Goal: Navigation & Orientation: Find specific page/section

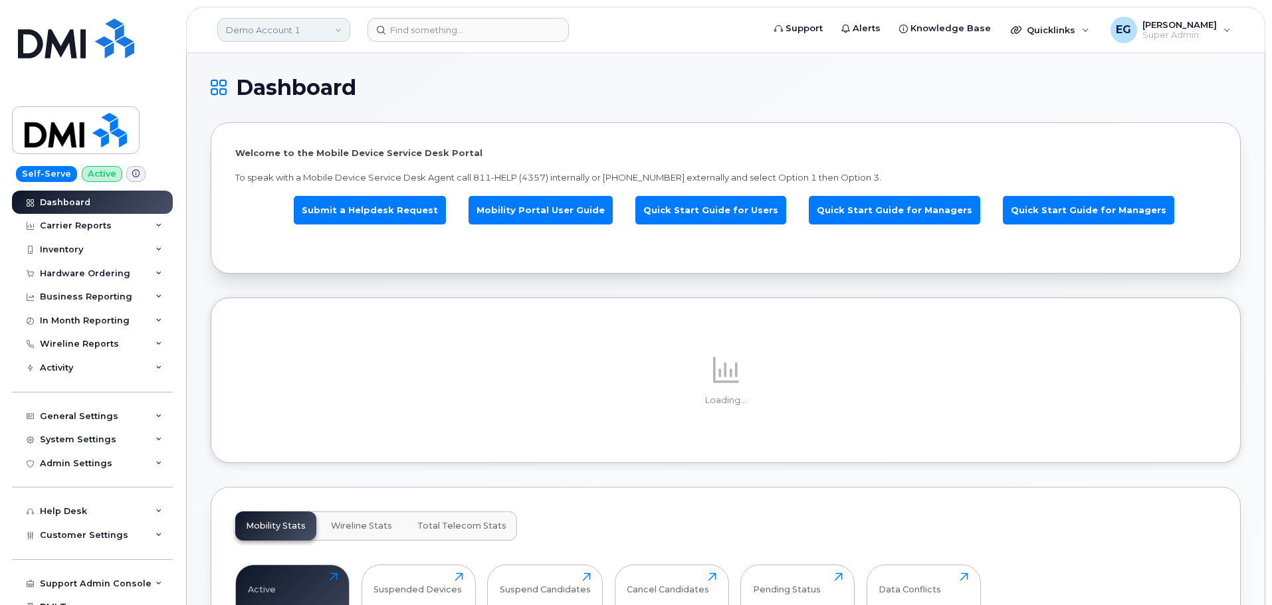
click at [303, 30] on link "Demo Account 1" at bounding box center [283, 30] width 133 height 24
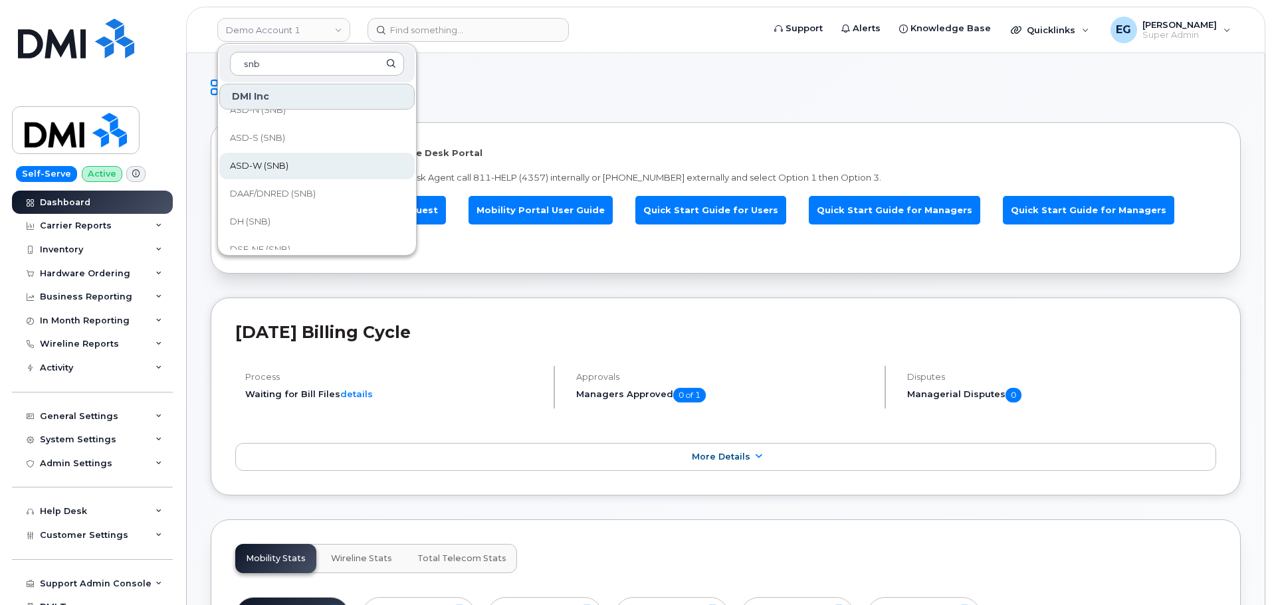
scroll to position [66, 0]
type input "snb"
click at [288, 170] on span "DAAF/DNRED (SNB)" at bounding box center [273, 170] width 86 height 13
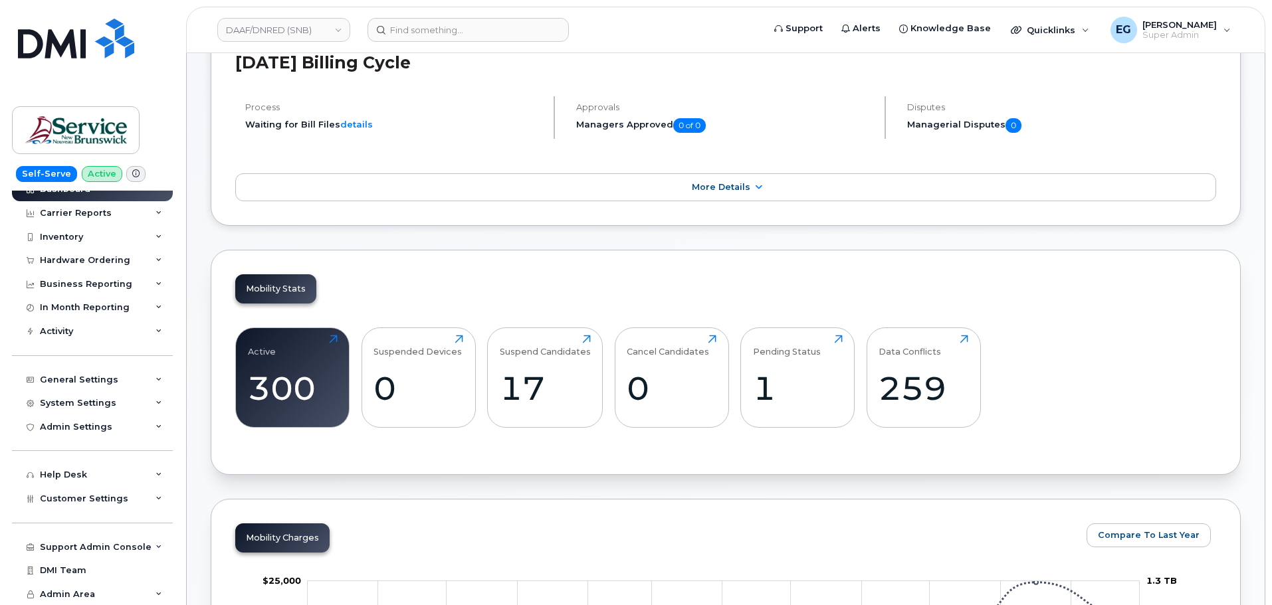
scroll to position [199, 0]
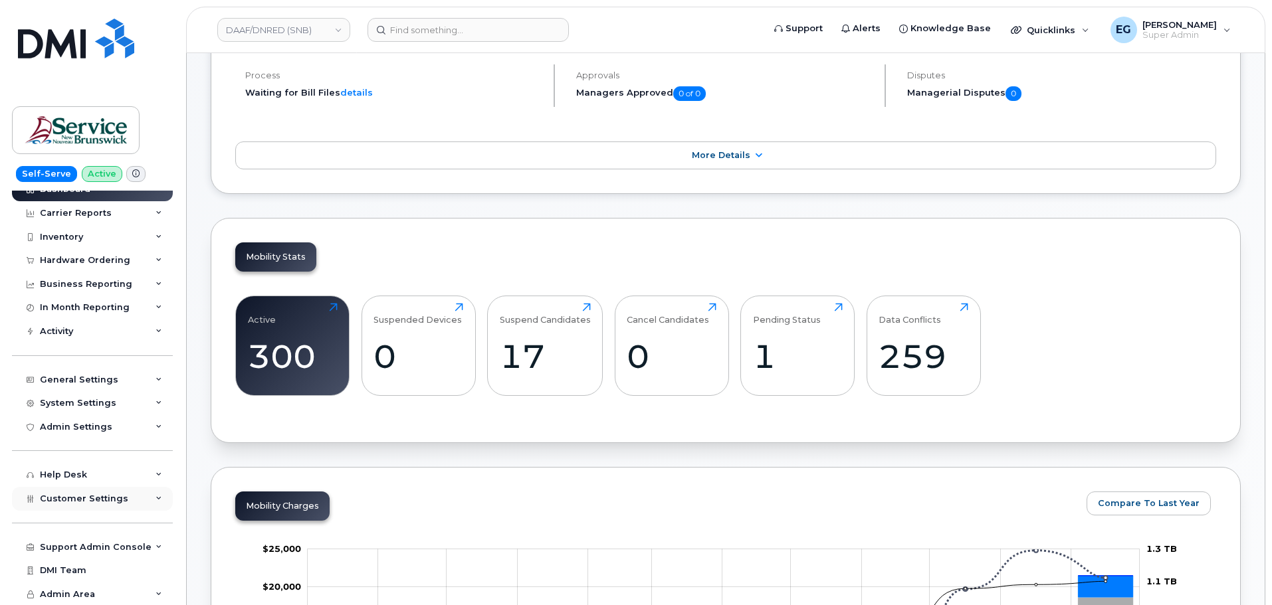
click at [106, 505] on div "Customer Settings" at bounding box center [92, 499] width 161 height 24
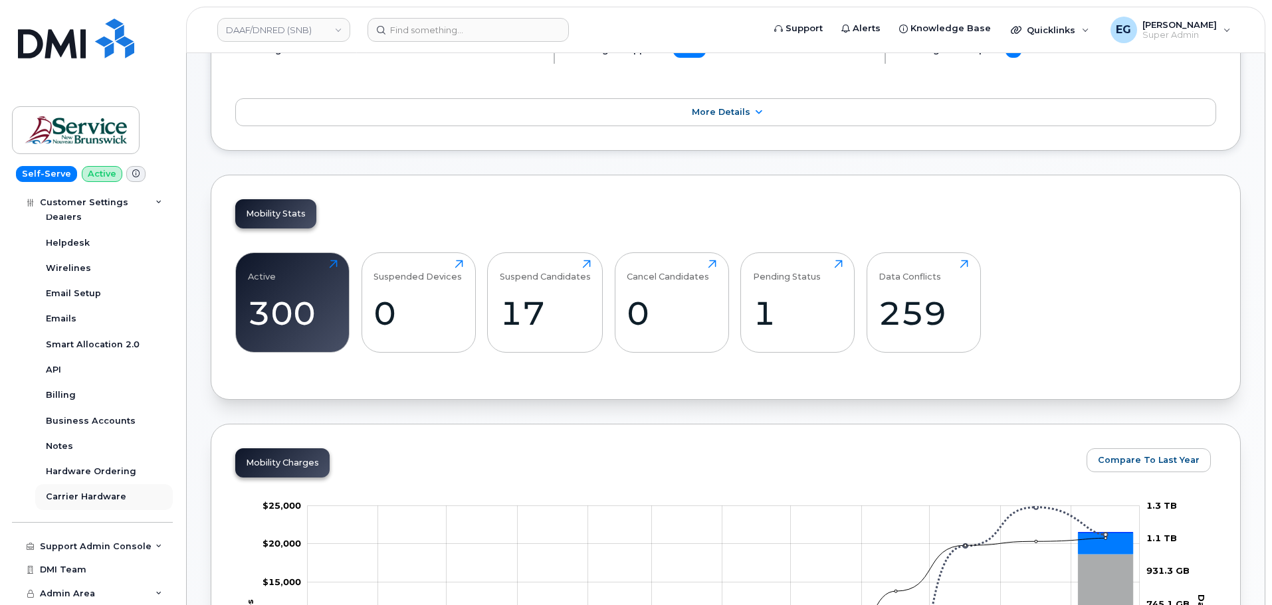
scroll to position [266, 0]
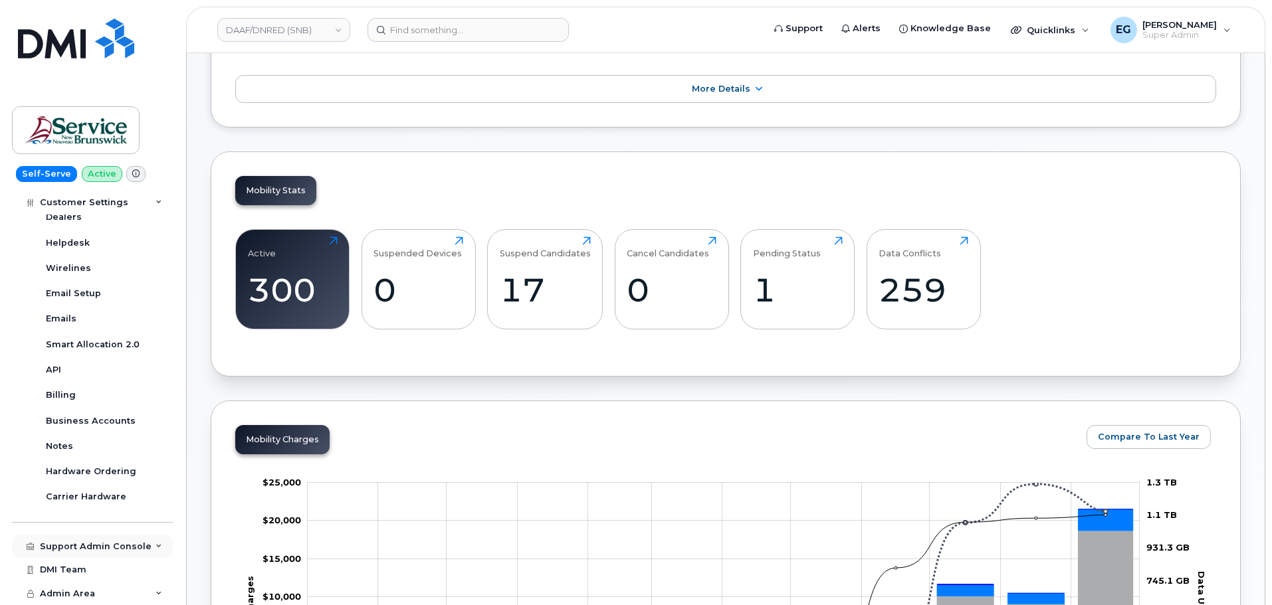
click at [95, 542] on div "Support Admin Console" at bounding box center [96, 547] width 112 height 11
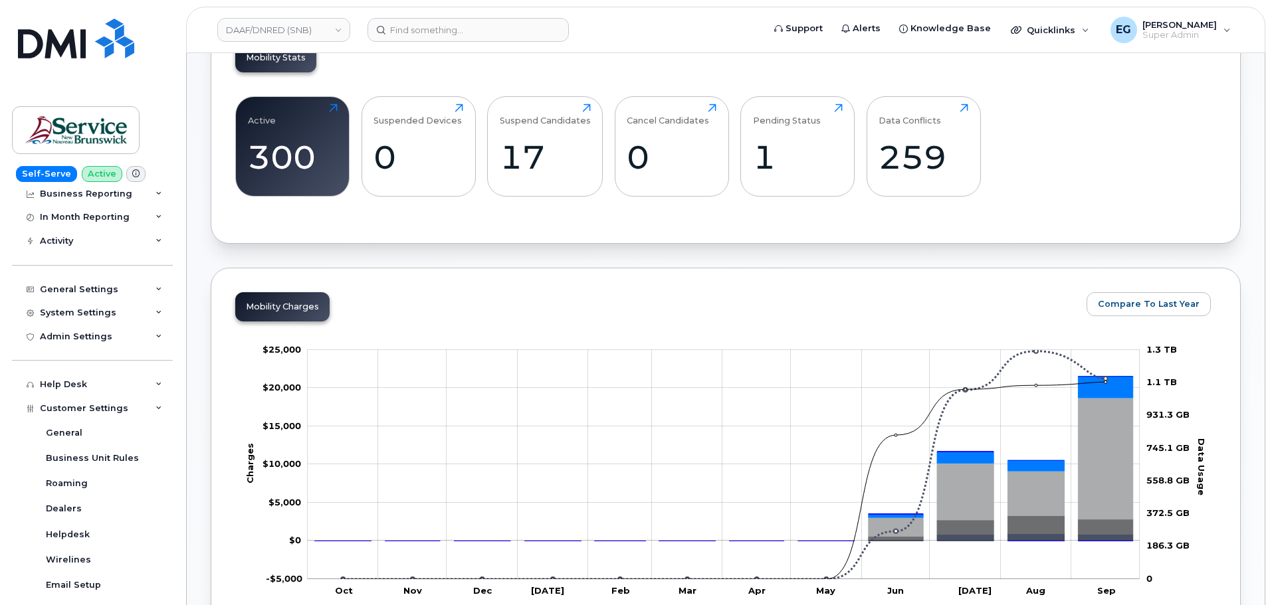
scroll to position [126, 0]
click at [144, 401] on div "Customer Settings" at bounding box center [92, 410] width 161 height 24
click at [143, 457] on div "Support Admin Console" at bounding box center [96, 458] width 112 height 11
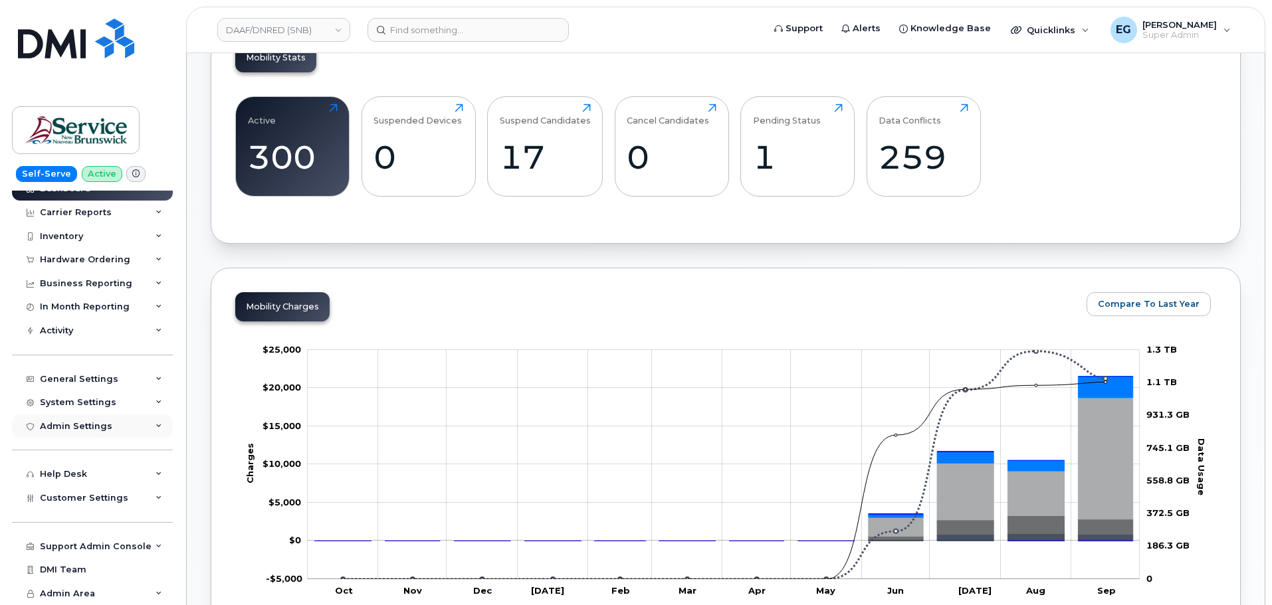
click at [100, 420] on div "Admin Settings" at bounding box center [92, 427] width 161 height 24
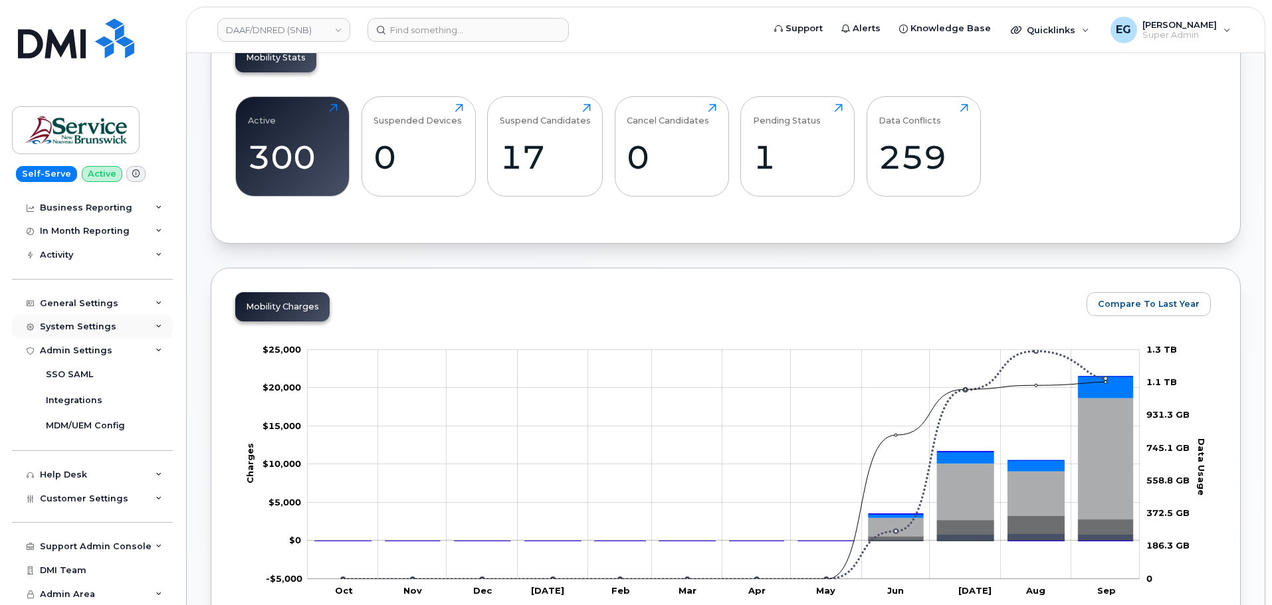
click at [129, 318] on div "System Settings" at bounding box center [92, 327] width 161 height 24
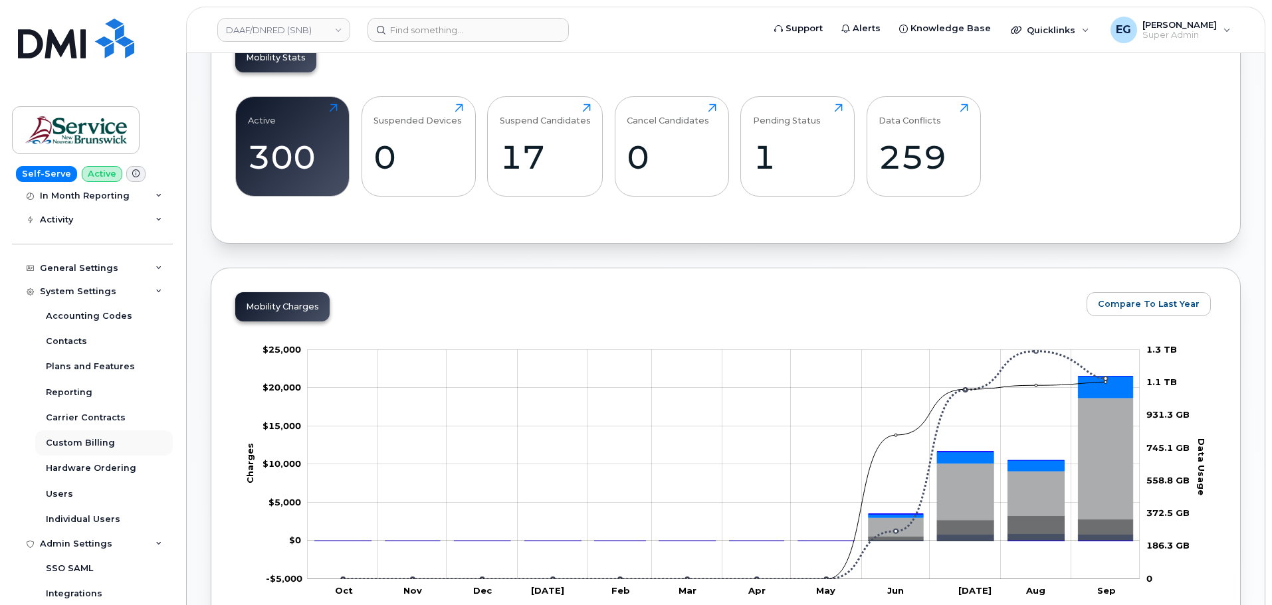
scroll to position [126, 0]
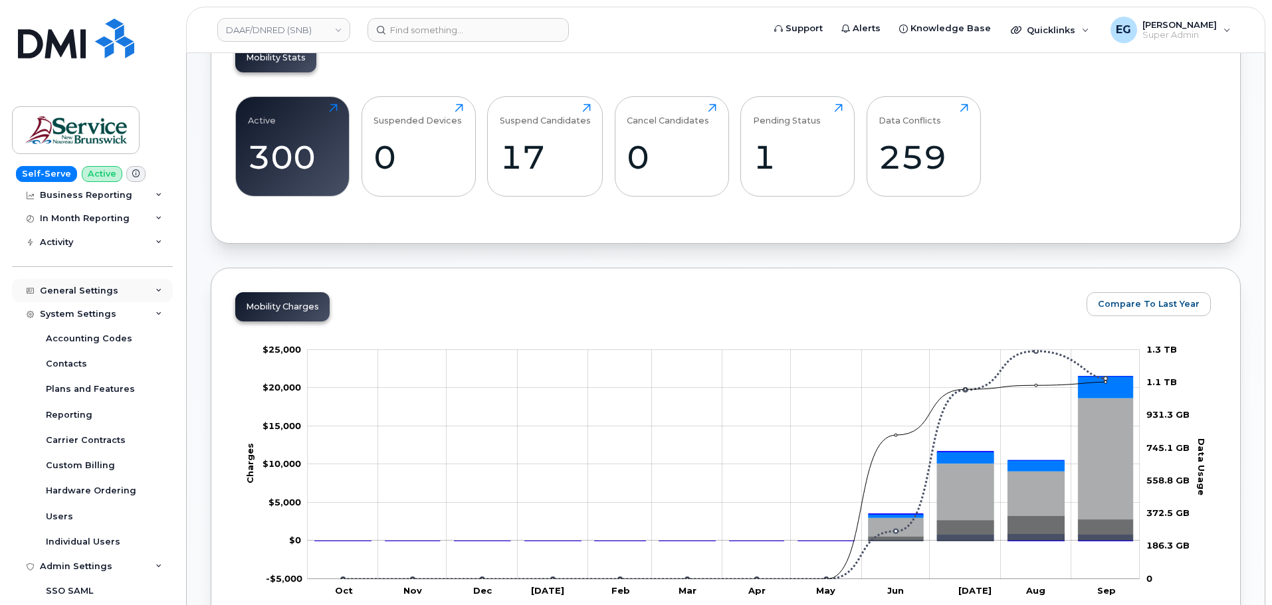
click at [100, 296] on div "General Settings" at bounding box center [92, 291] width 161 height 24
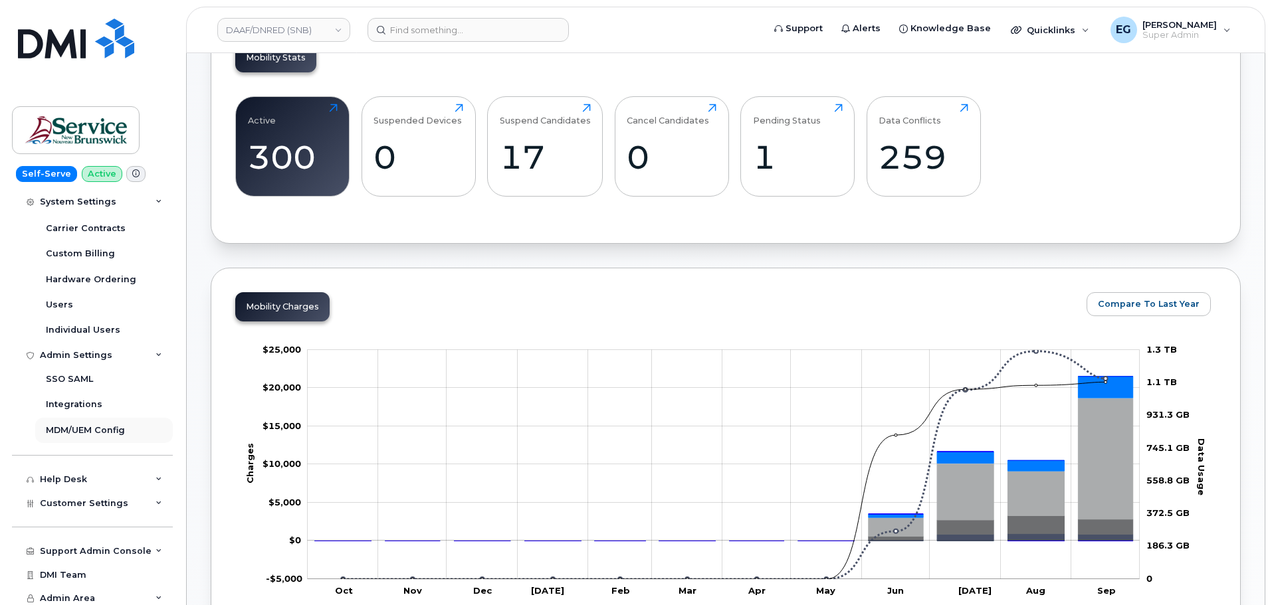
scroll to position [546, 0]
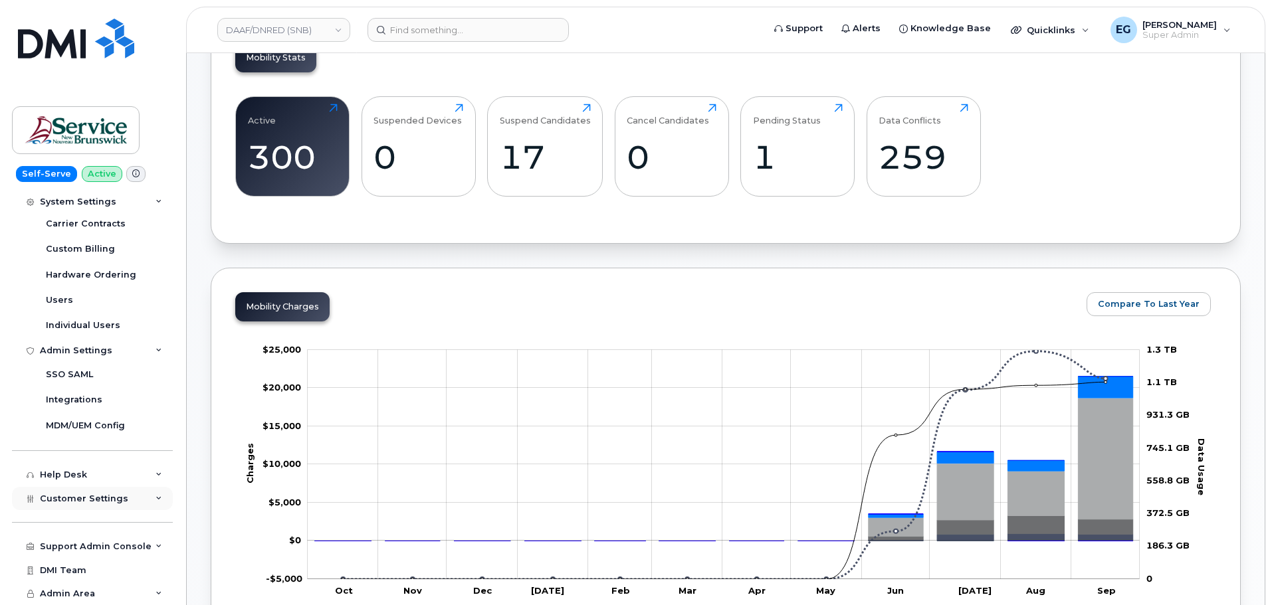
click at [90, 495] on span "Customer Settings" at bounding box center [84, 499] width 88 height 10
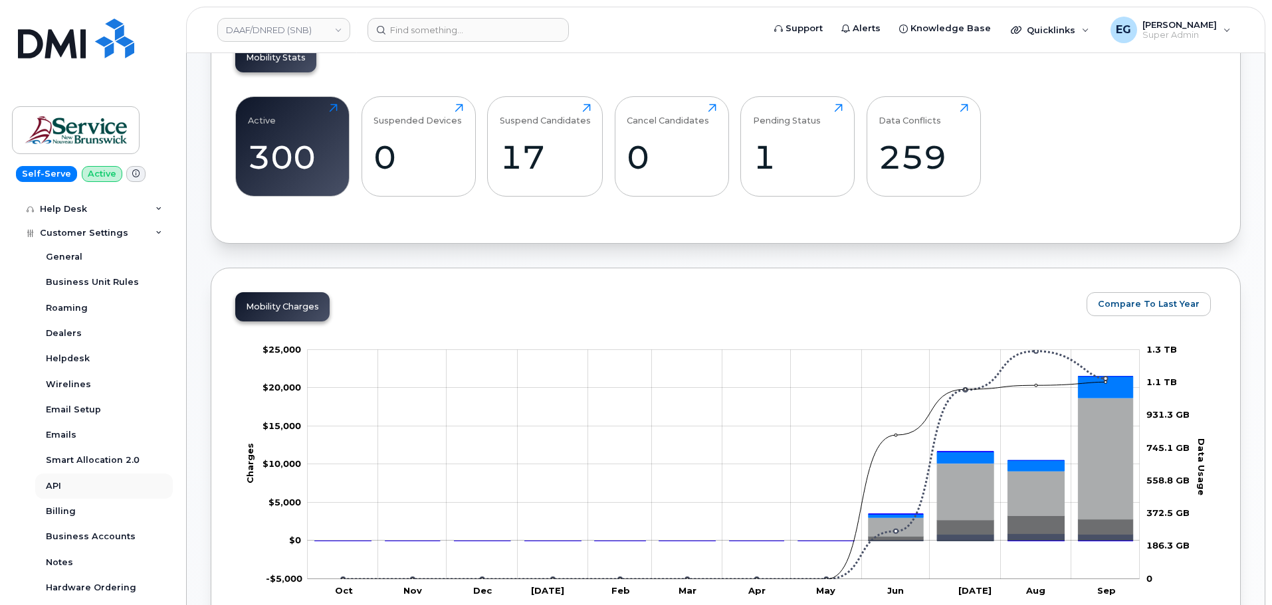
scroll to position [878, 0]
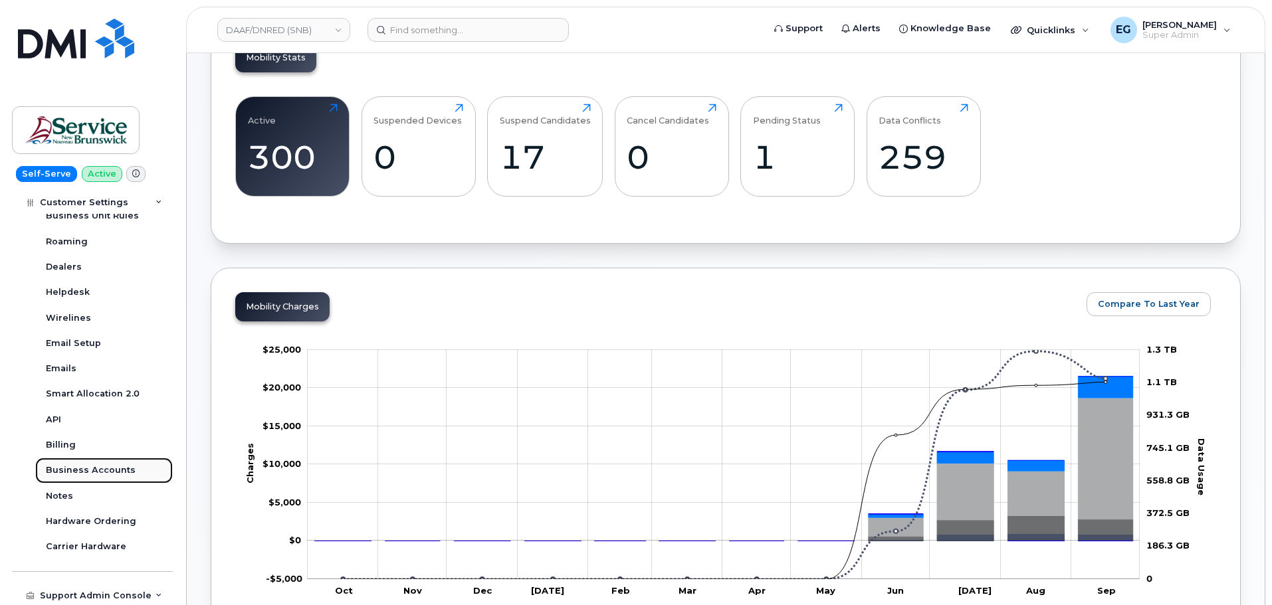
click at [106, 470] on div "Business Accounts" at bounding box center [91, 471] width 90 height 12
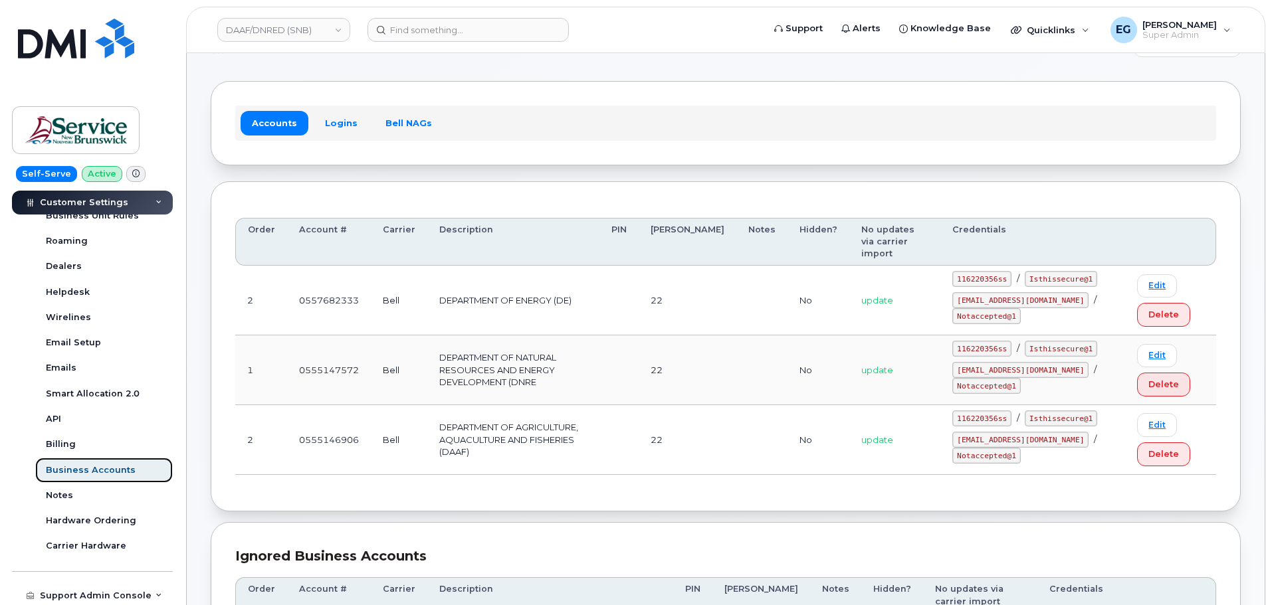
scroll to position [66, 0]
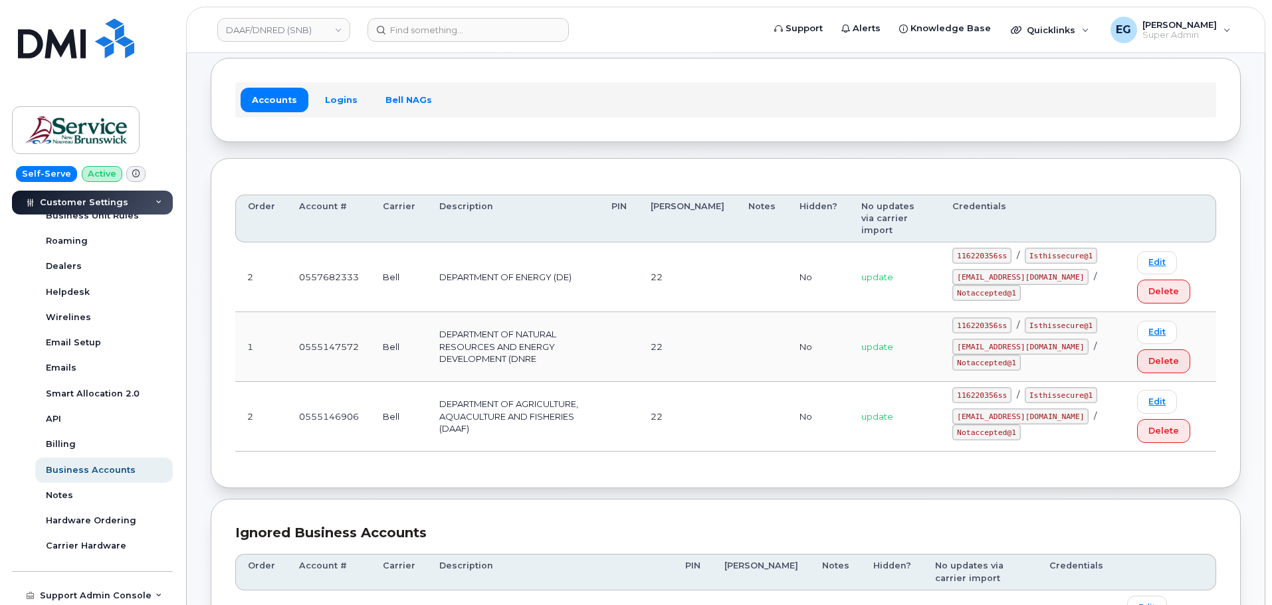
drag, startPoint x: 141, startPoint y: 81, endPoint x: 19, endPoint y: 132, distance: 132.3
click at [141, 81] on div "Self-Serve Active Global Dashboard Dashboard Carrier Reports Monthly Billing Da…" at bounding box center [90, 302] width 180 height 605
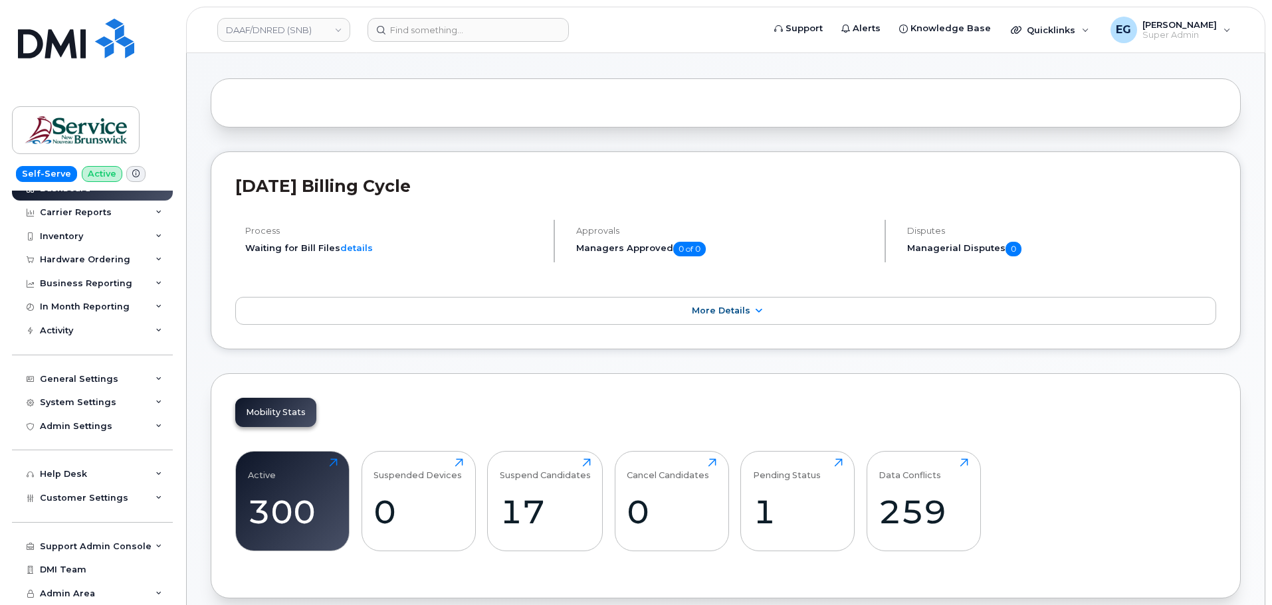
scroll to position [66, 0]
